Goal: Find specific page/section: Find specific page/section

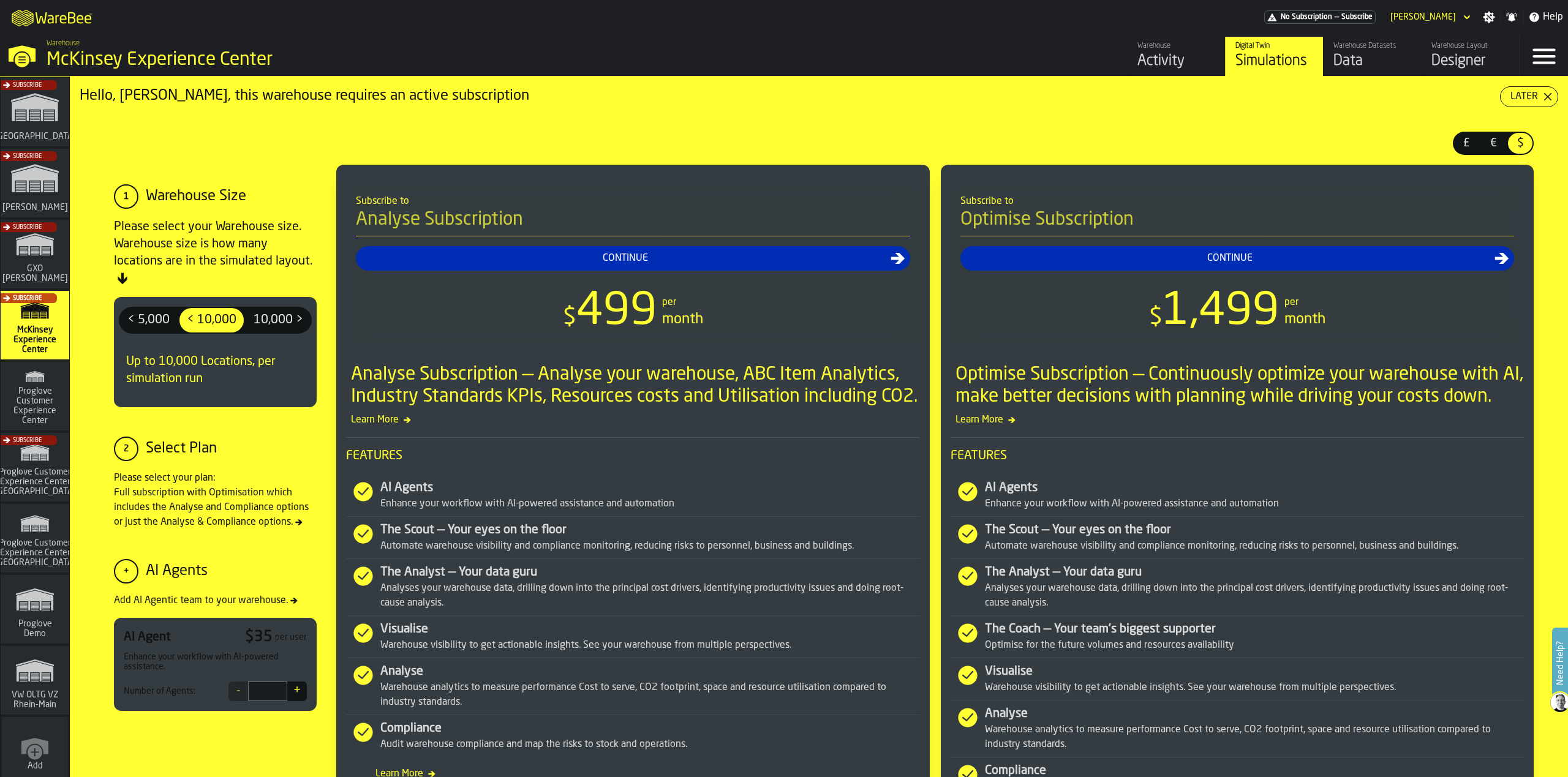
click at [31, 125] on div "Subscribe" at bounding box center [32, 116] width 68 height 71
